Goal: Task Accomplishment & Management: Manage account settings

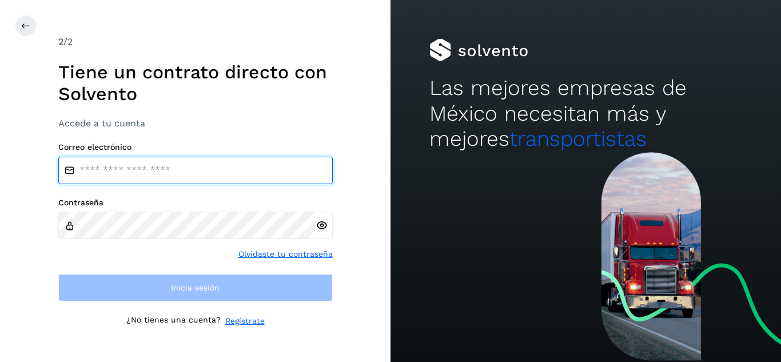
click at [221, 174] on input "email" at bounding box center [195, 170] width 275 height 27
type input "**********"
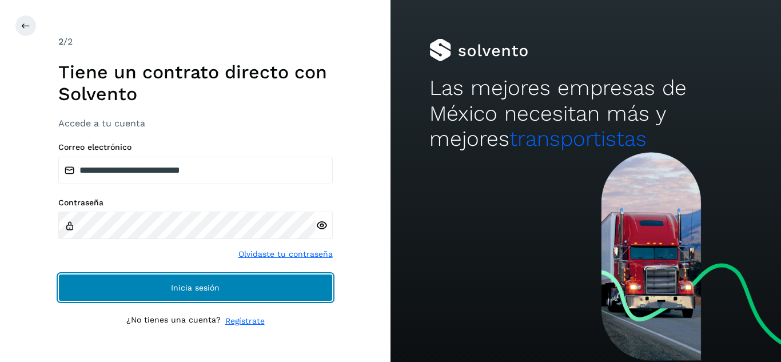
click at [182, 283] on button "Inicia sesión" at bounding box center [195, 287] width 275 height 27
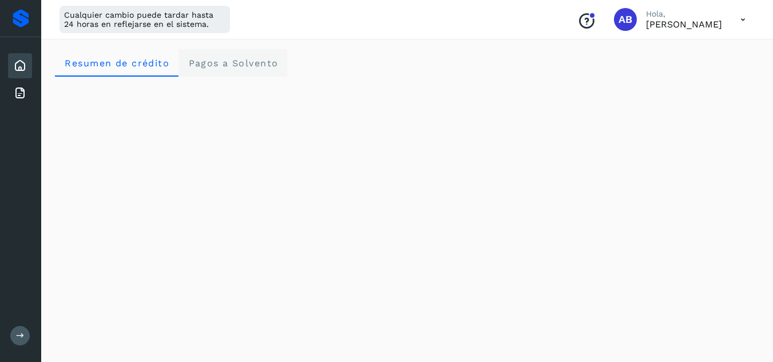
click at [244, 61] on span "Pagos a Solvento" at bounding box center [233, 63] width 90 height 11
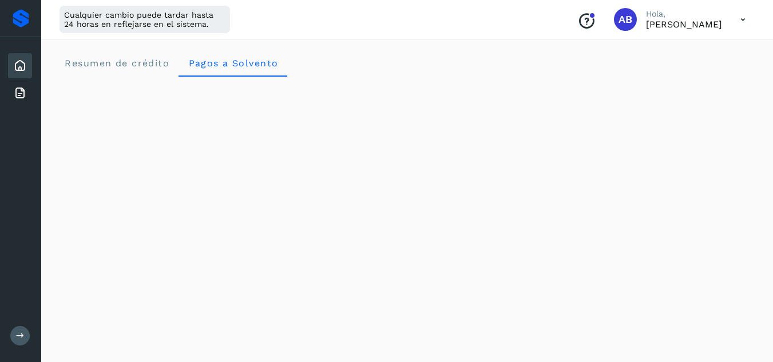
click at [734, 22] on icon at bounding box center [742, 19] width 23 height 23
click at [677, 77] on div "Cerrar sesión" at bounding box center [686, 74] width 136 height 22
